Goal: Transaction & Acquisition: Purchase product/service

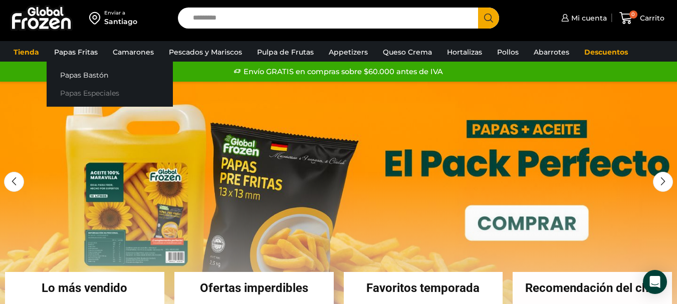
click at [97, 97] on link "Papas Especiales" at bounding box center [110, 93] width 126 height 19
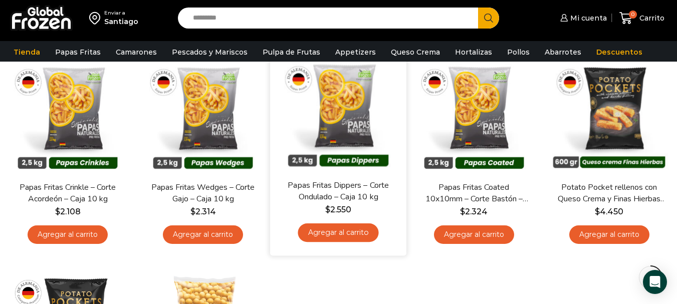
scroll to position [100, 0]
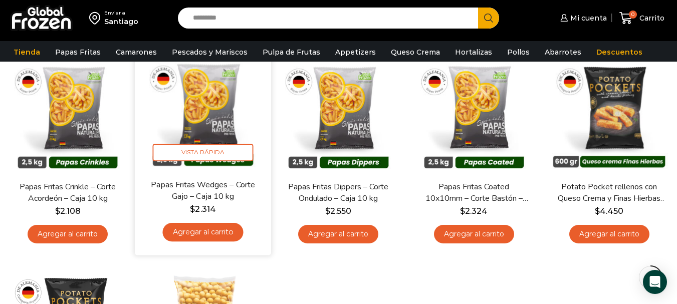
click at [231, 231] on link "Agregar al carrito" at bounding box center [203, 232] width 81 height 19
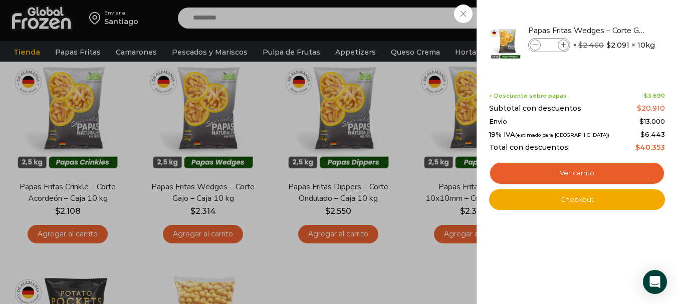
click at [617, 30] on div "1 Carrito 1 1 Shopping Cart *" at bounding box center [642, 19] width 50 height 24
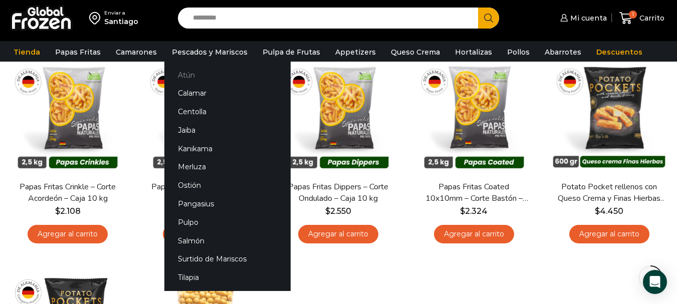
click at [135, 50] on link "Camarones" at bounding box center [136, 52] width 51 height 19
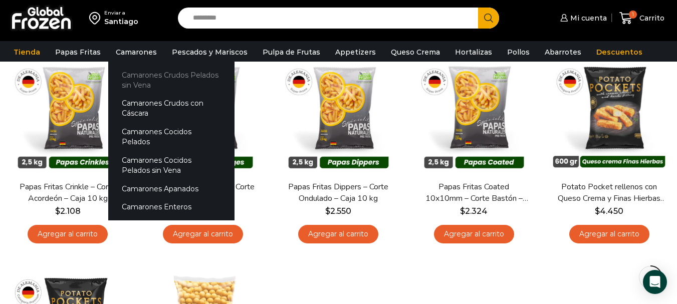
click at [150, 79] on link "Camarones Crudos Pelados sin Vena" at bounding box center [171, 80] width 126 height 29
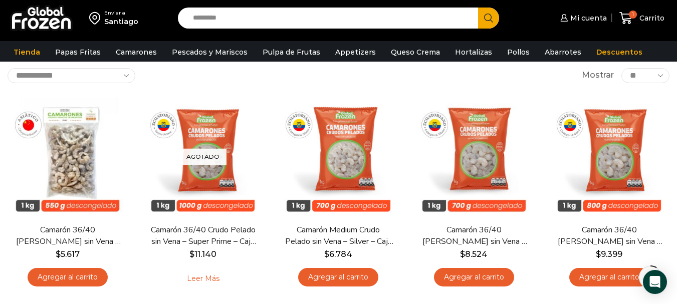
scroll to position [50, 0]
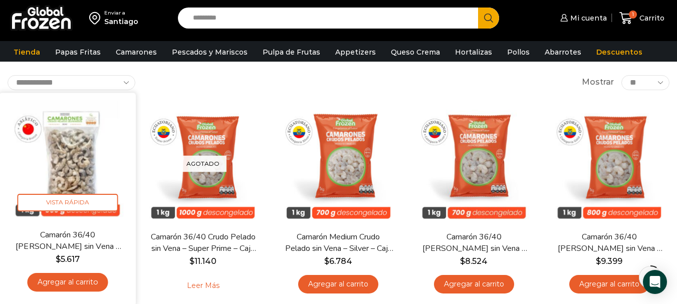
click at [75, 279] on link "Agregar al carrito" at bounding box center [68, 282] width 81 height 19
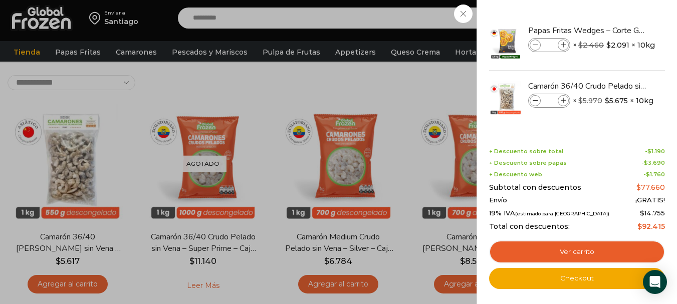
click at [617, 30] on div "2 Carrito 2 2 Shopping Cart *" at bounding box center [642, 19] width 50 height 24
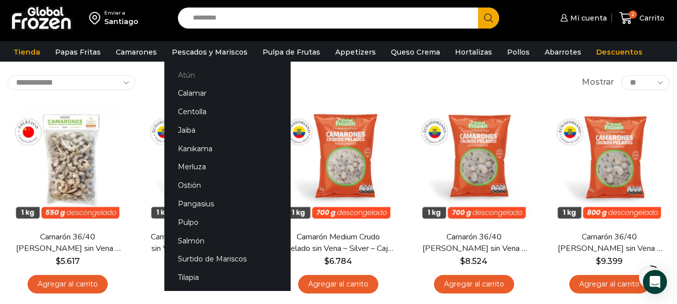
click at [197, 81] on link "Atún" at bounding box center [227, 75] width 126 height 19
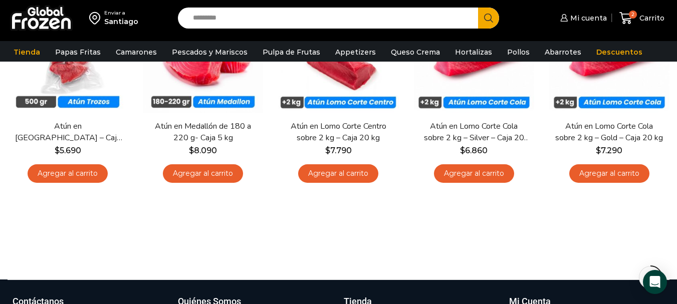
scroll to position [100, 0]
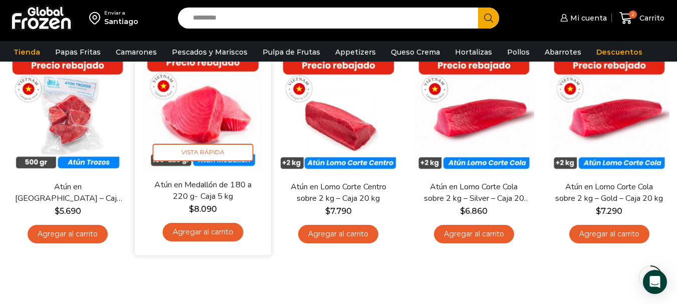
click at [206, 236] on link "Agregar al carrito" at bounding box center [203, 232] width 81 height 19
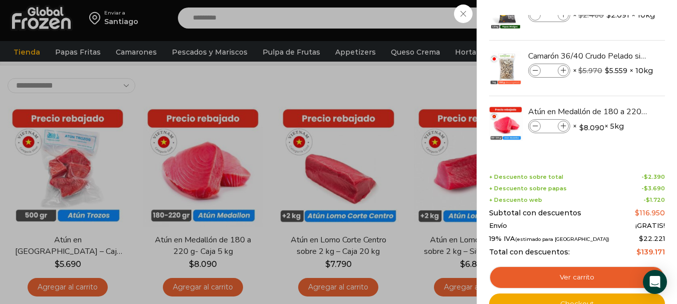
scroll to position [0, 0]
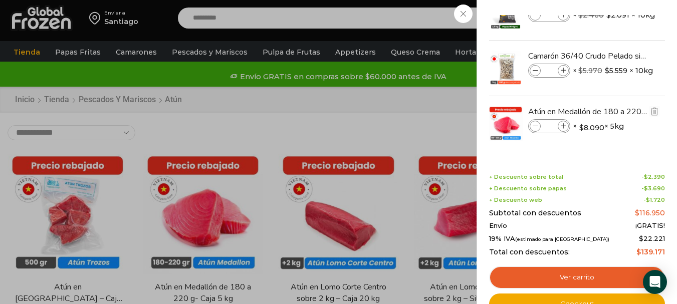
click at [567, 128] on span at bounding box center [563, 126] width 11 height 11
type input "*"
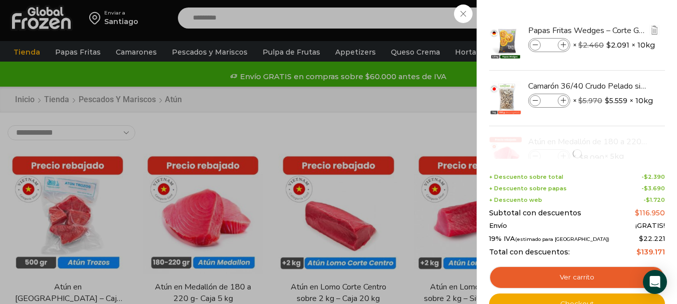
click at [565, 45] on icon at bounding box center [564, 46] width 6 height 6
type input "*"
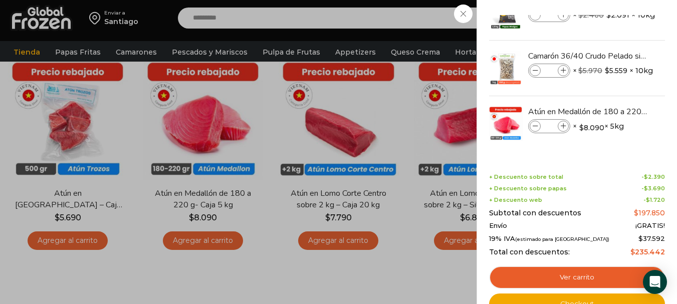
scroll to position [100, 0]
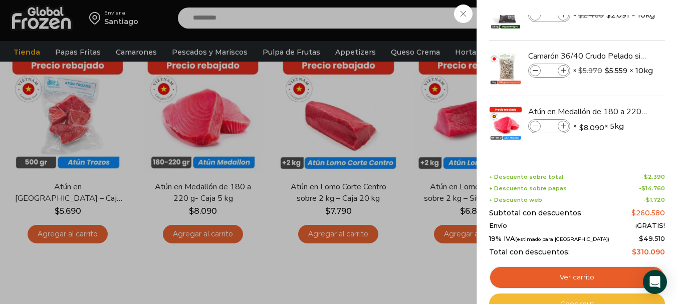
click at [589, 294] on link "Checkout" at bounding box center [577, 304] width 176 height 21
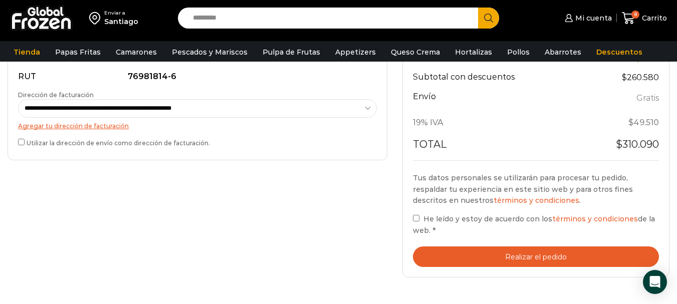
scroll to position [351, 0]
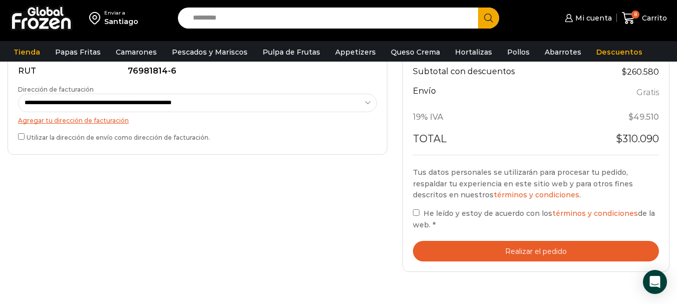
click at [490, 251] on button "Realizar el pedido" at bounding box center [536, 251] width 246 height 21
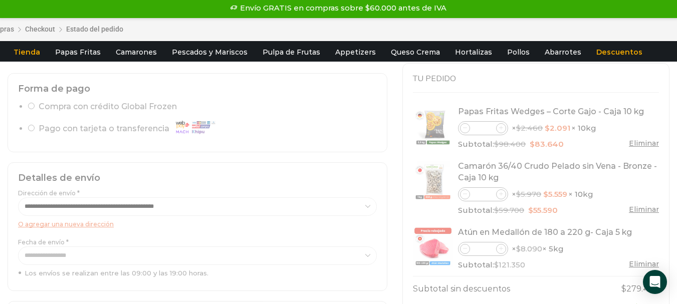
scroll to position [150, 0]
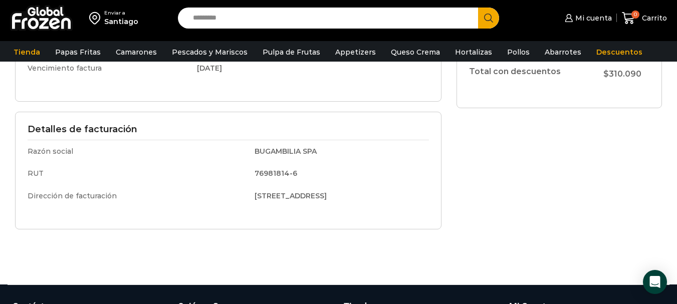
scroll to position [493, 0]
